Goal: Obtain resource: Download file/media

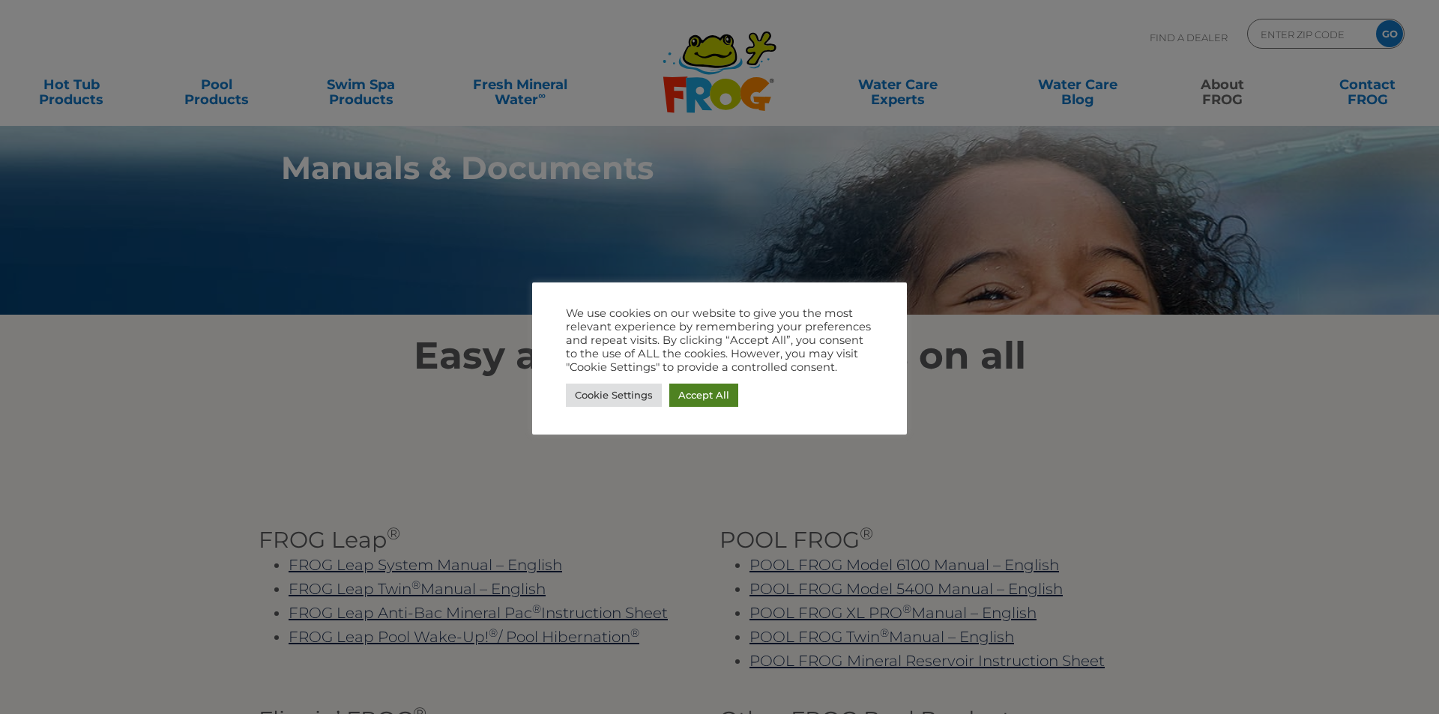
click at [680, 393] on link "Accept All" at bounding box center [703, 395] width 69 height 23
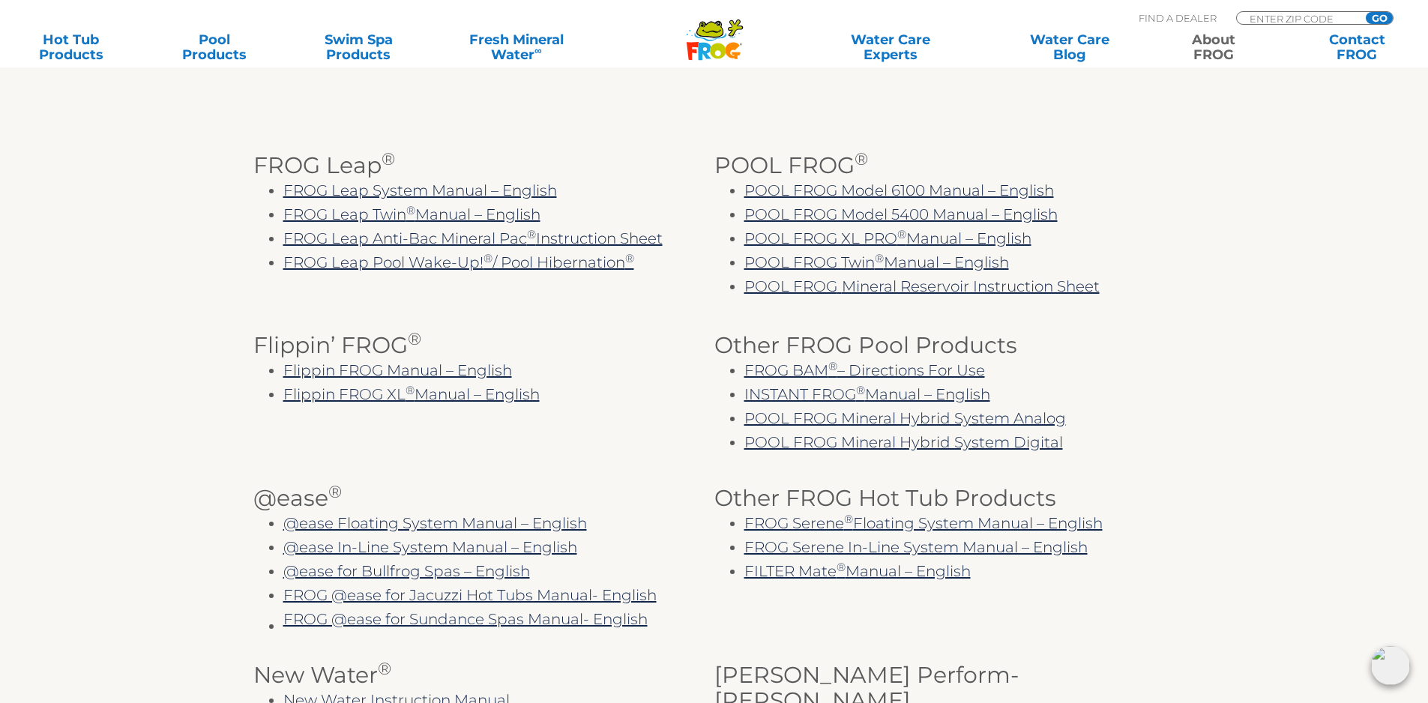
scroll to position [450, 0]
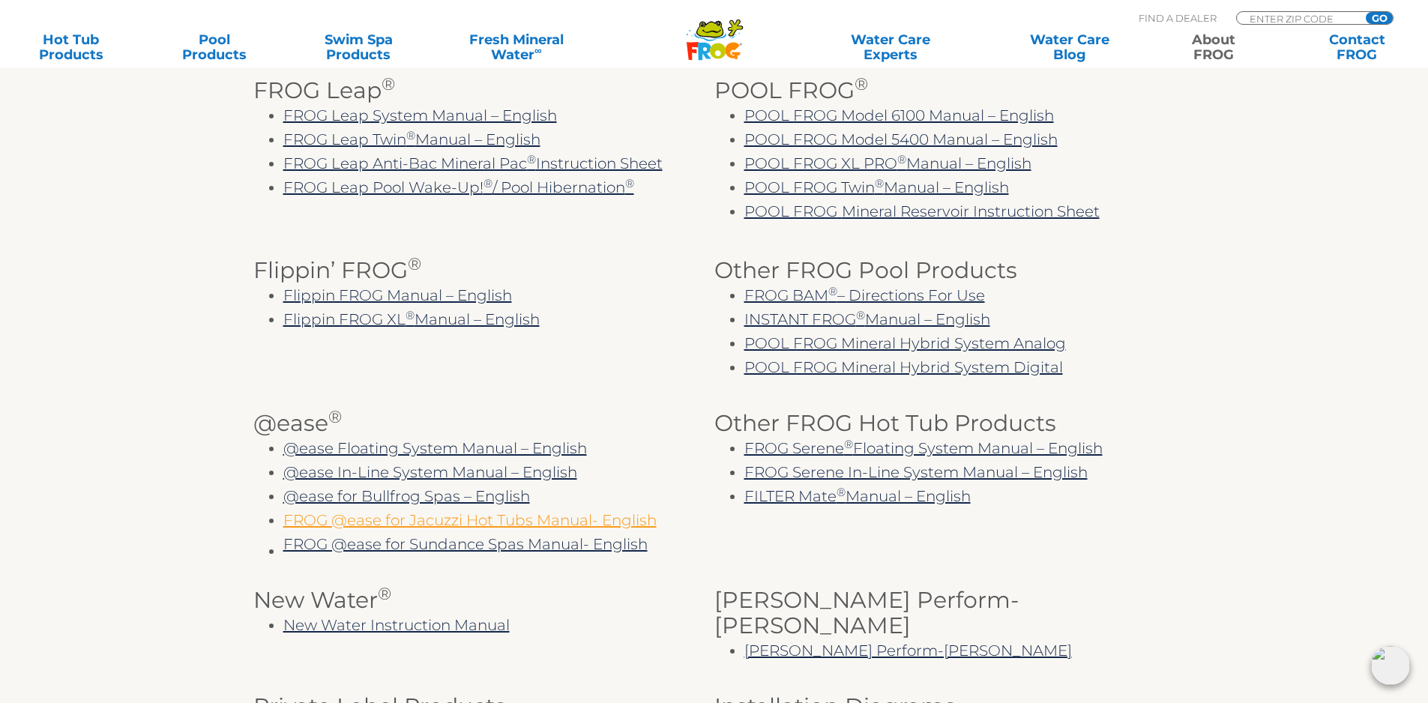
click at [507, 524] on link "FROG @ease for Jacuzzi Hot Tubs Manual- English" at bounding box center [469, 520] width 373 height 18
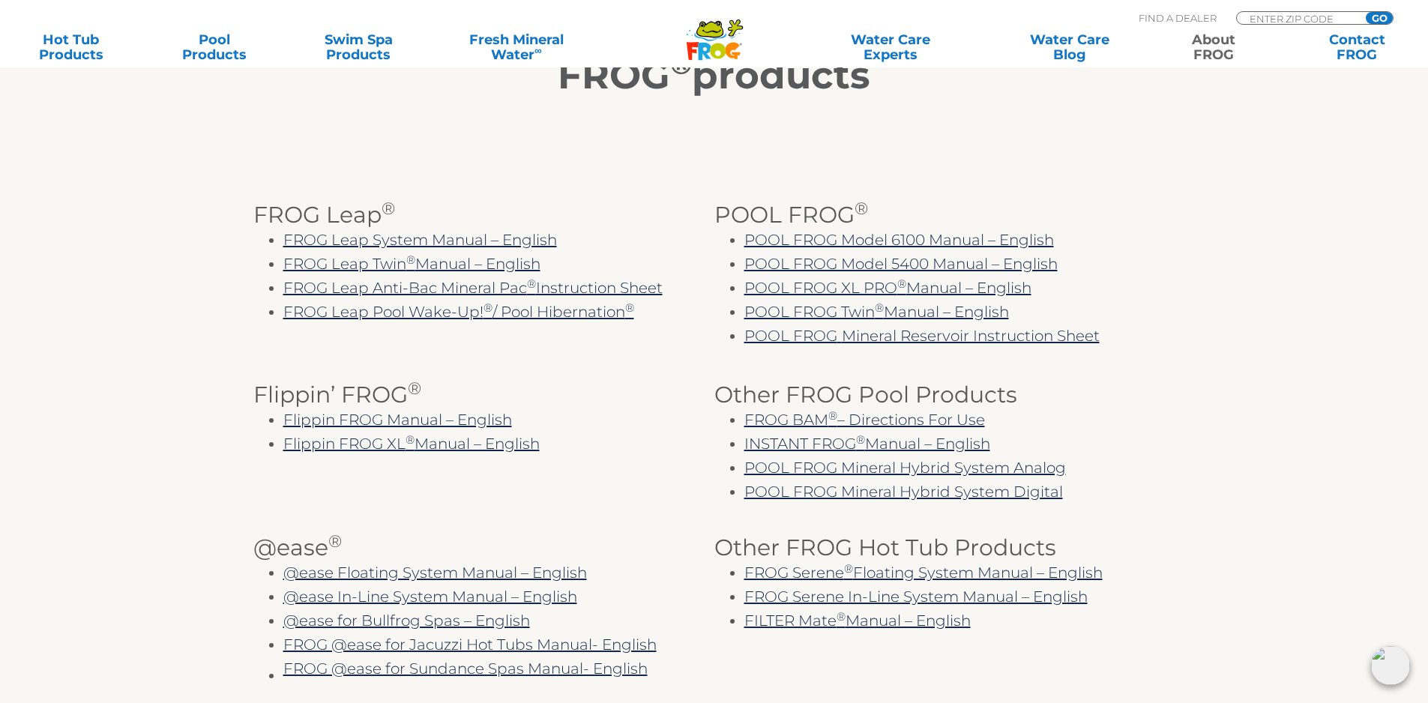
scroll to position [0, 0]
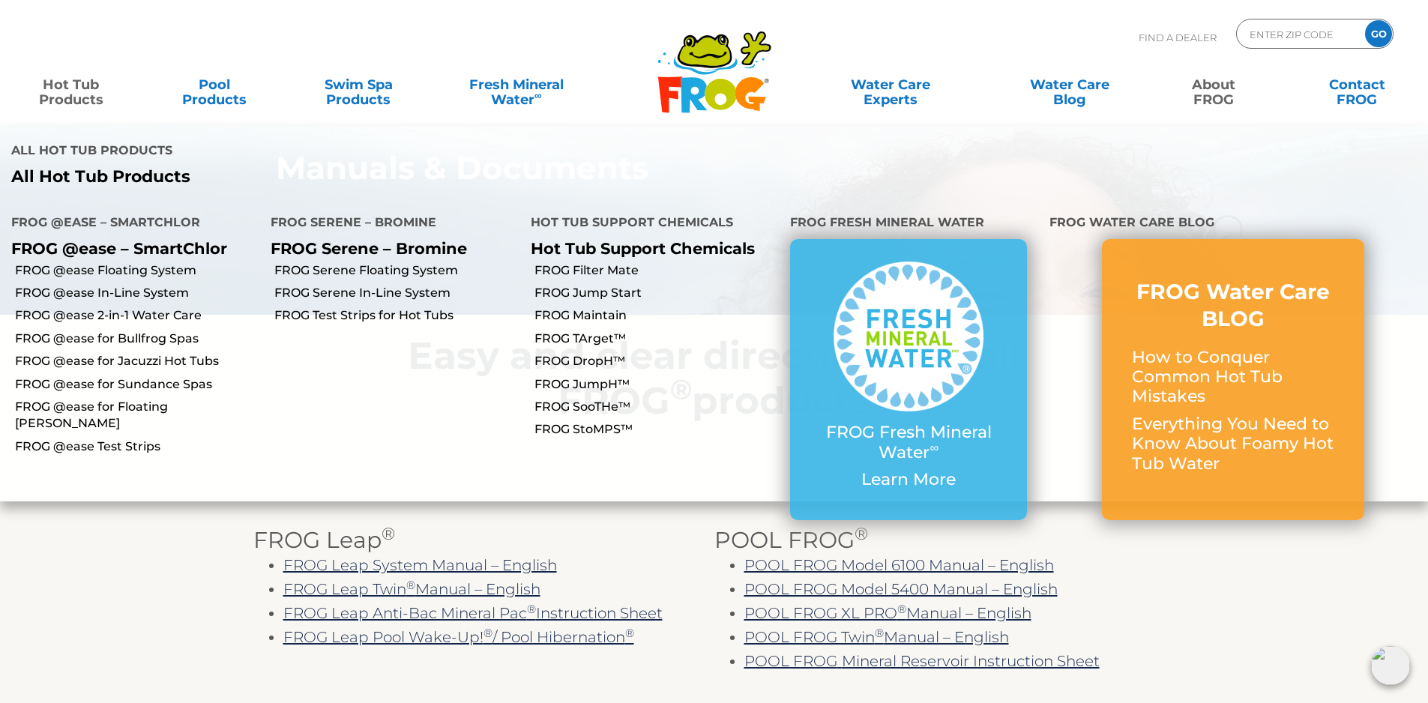
click at [99, 349] on li "FROG @ease for Jacuzzi Hot Tubs" at bounding box center [129, 360] width 259 height 22
click at [99, 353] on link "FROG @ease for Jacuzzi Hot Tubs" at bounding box center [137, 361] width 244 height 16
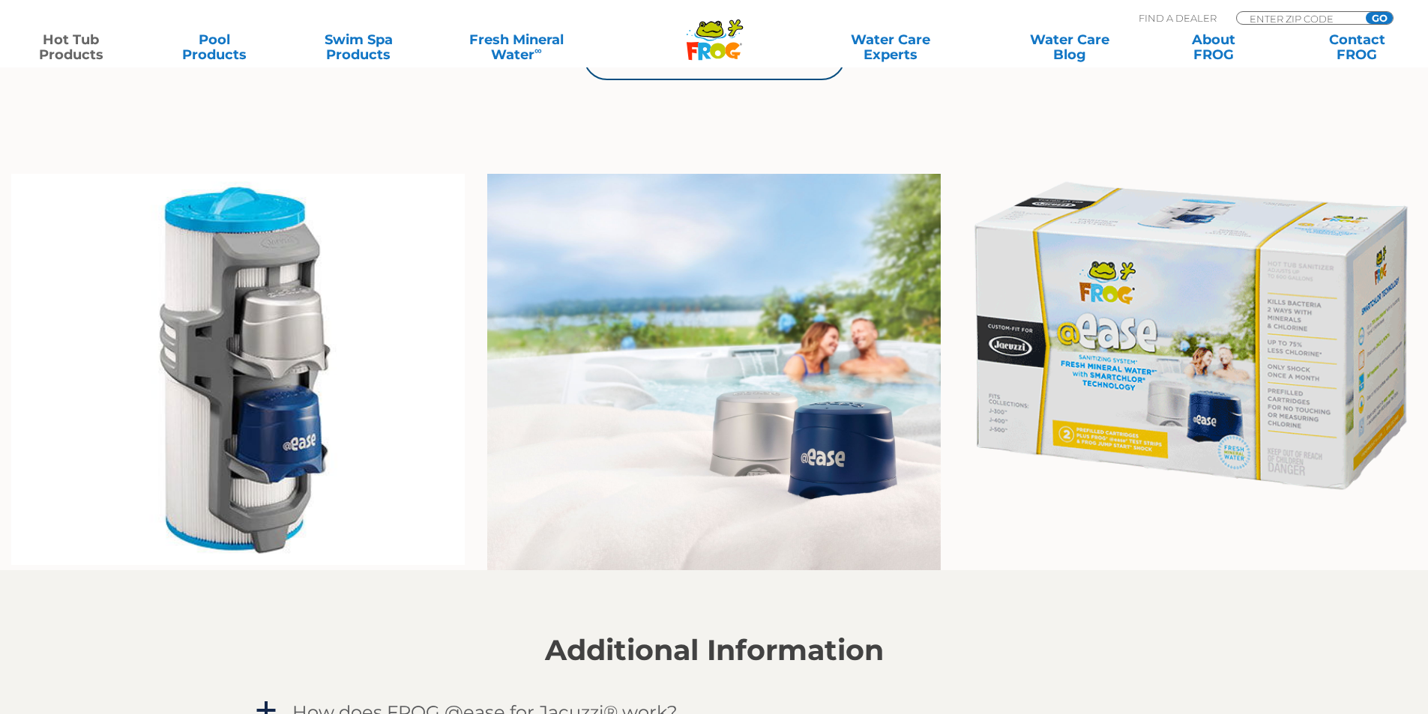
scroll to position [1049, 0]
